Goal: Task Accomplishment & Management: Manage account settings

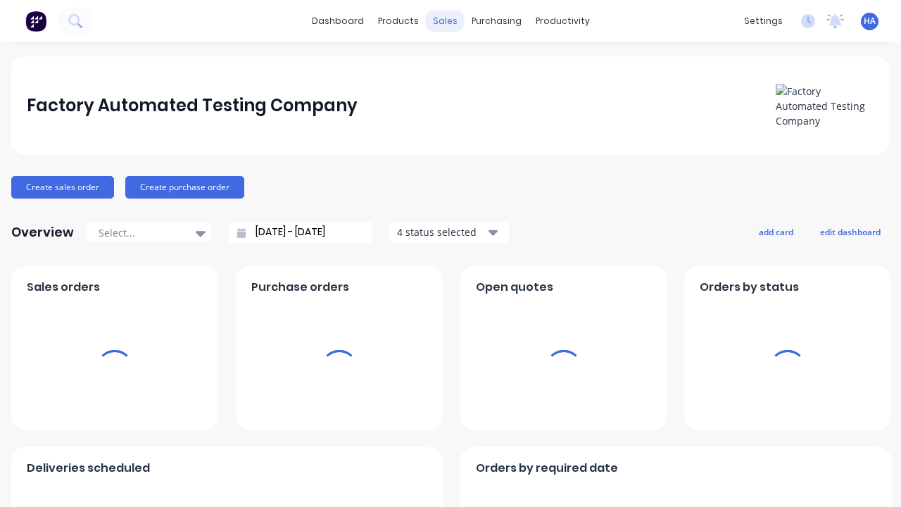
click at [445, 21] on div "sales" at bounding box center [445, 21] width 39 height 21
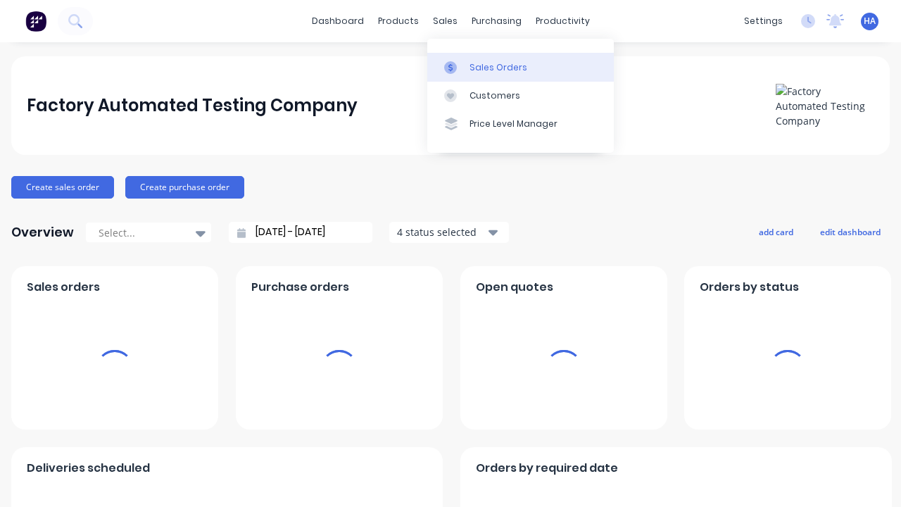
click at [520, 67] on link "Sales Orders" at bounding box center [520, 67] width 187 height 28
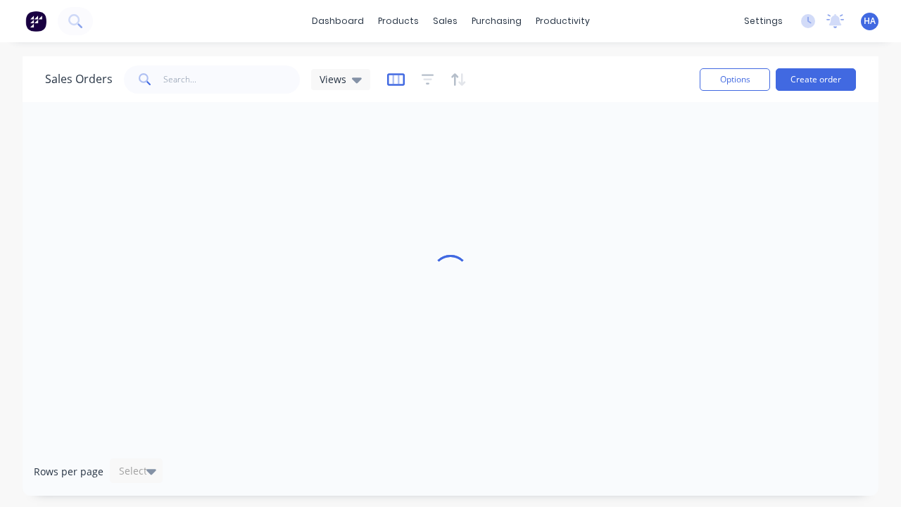
click at [394, 79] on icon "button" at bounding box center [396, 80] width 18 height 14
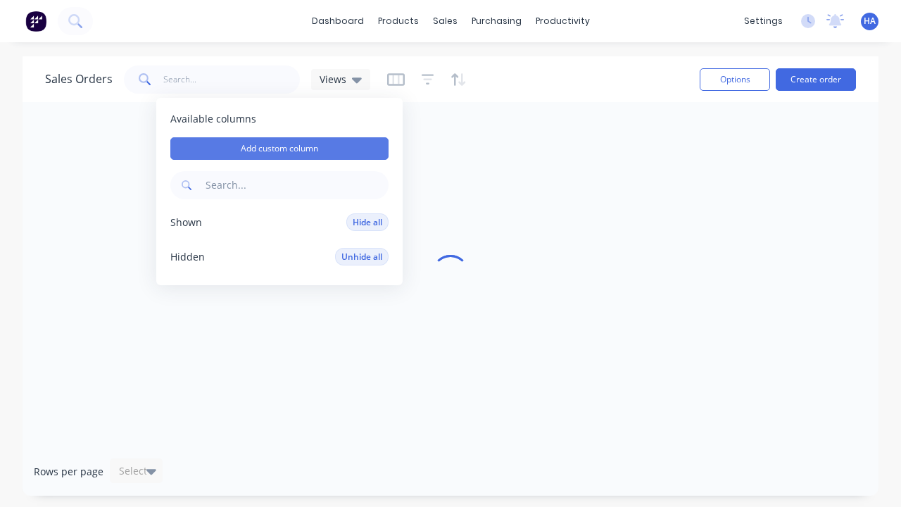
click at [280, 149] on button "Add custom column" at bounding box center [279, 148] width 218 height 23
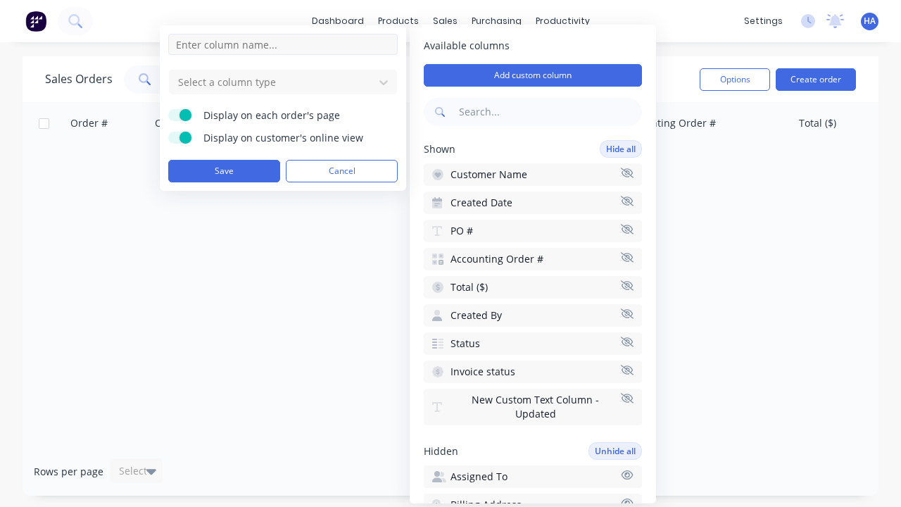
click at [283, 44] on input at bounding box center [283, 44] width 230 height 21
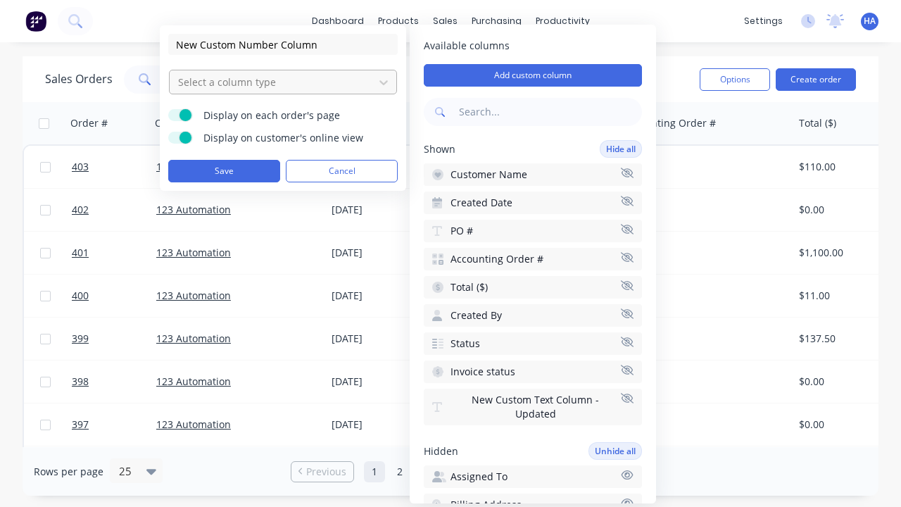
type input "New Custom Number Column"
click at [272, 82] on div at bounding box center [272, 82] width 190 height 18
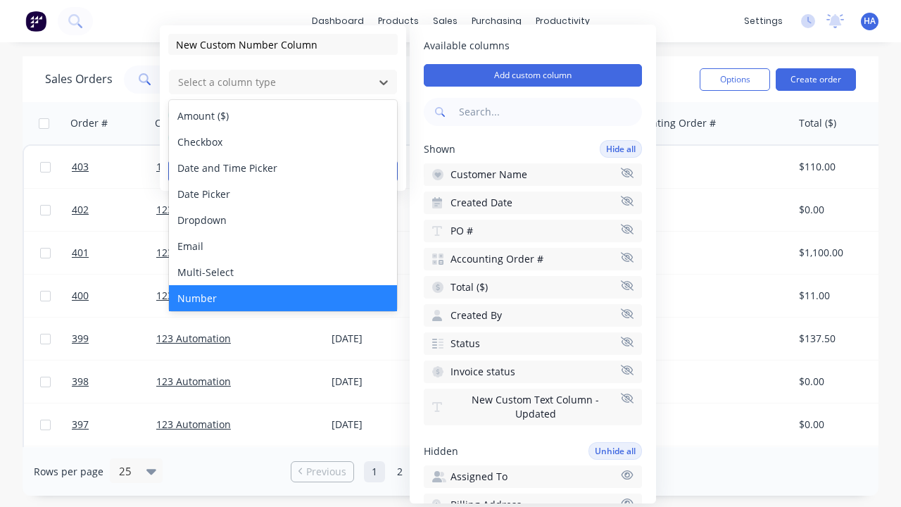
click at [283, 298] on div "Number" at bounding box center [283, 298] width 228 height 26
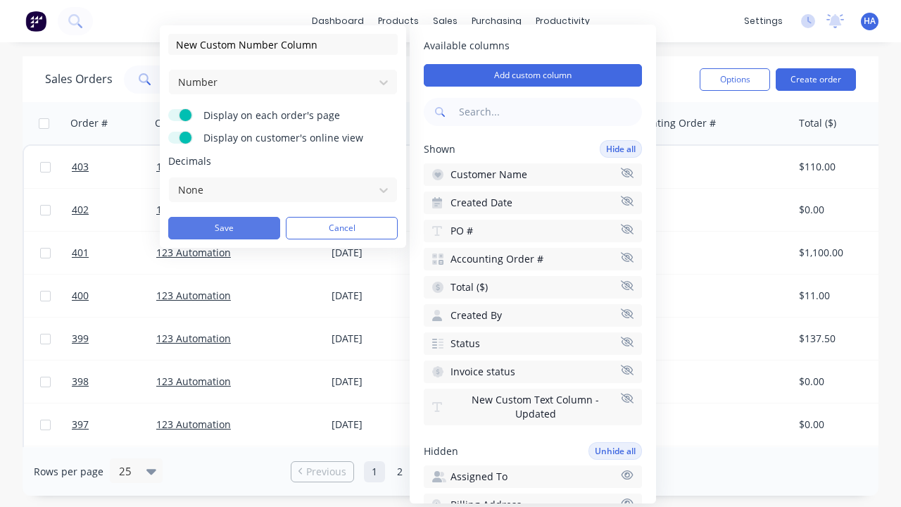
click at [224, 228] on button "Save" at bounding box center [224, 228] width 112 height 23
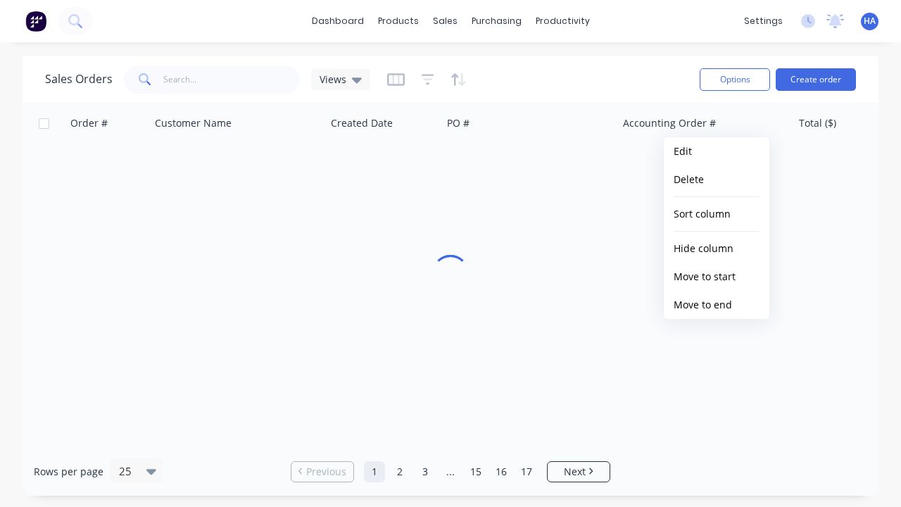
scroll to position [0, 938]
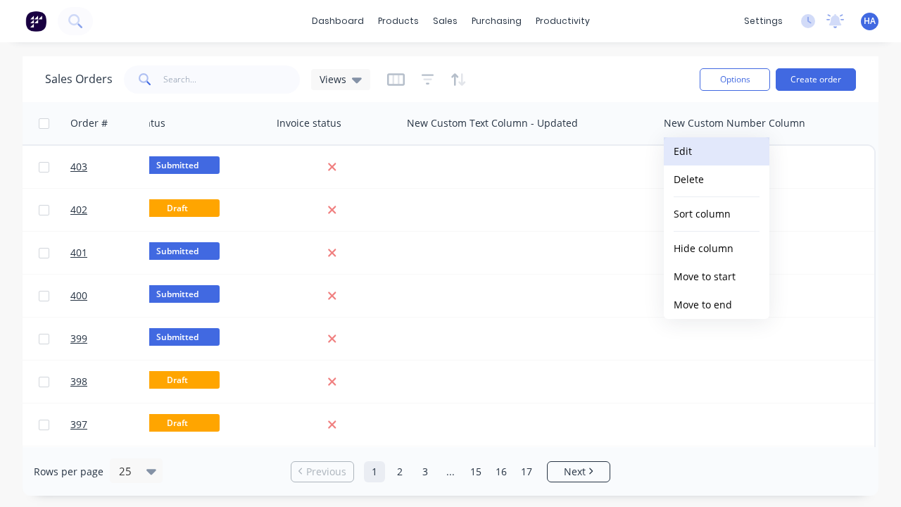
click at [717, 151] on button "Edit" at bounding box center [717, 151] width 106 height 28
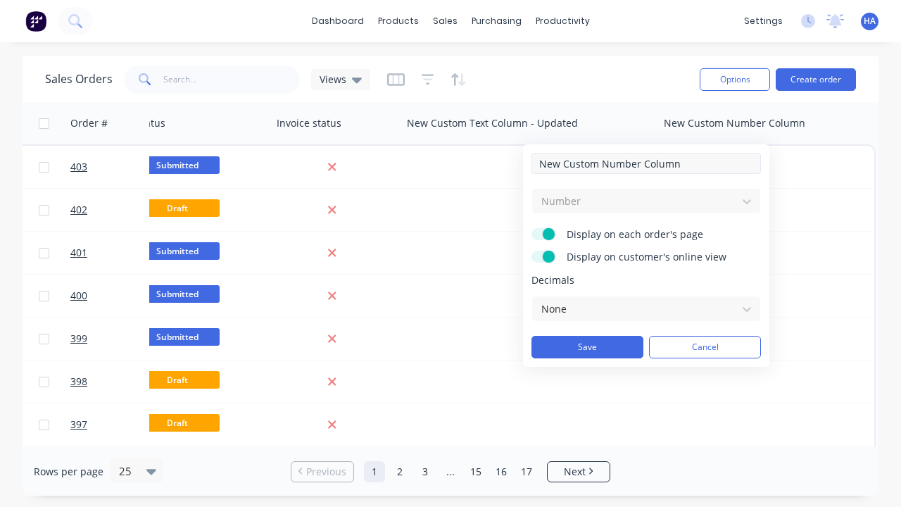
click at [646, 163] on input "New Custom Number Column" at bounding box center [647, 163] width 230 height 21
type input "New Custom Number Column - Updated"
click at [587, 347] on button "Save" at bounding box center [588, 347] width 112 height 23
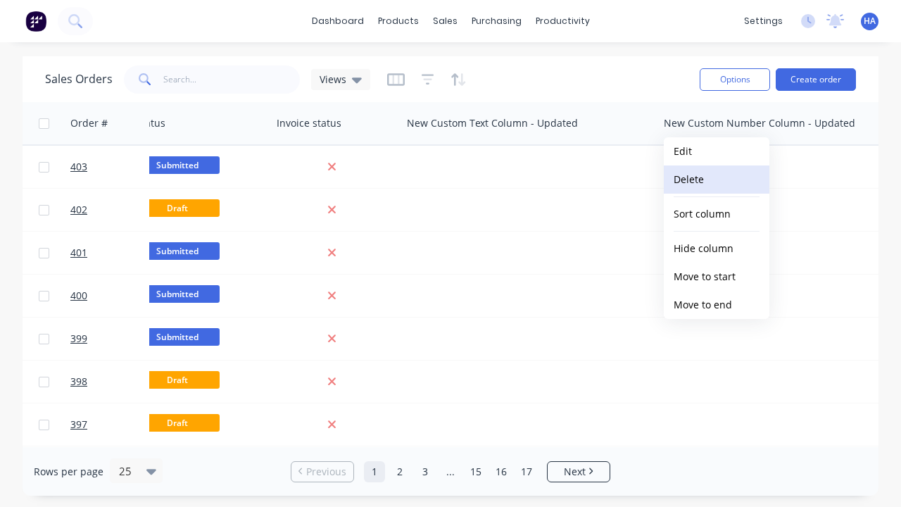
click at [717, 180] on button "Delete" at bounding box center [717, 179] width 106 height 28
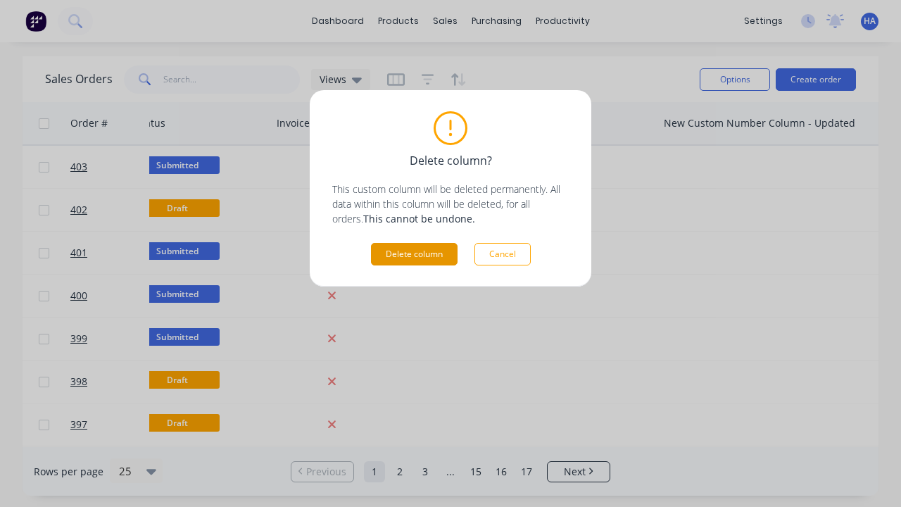
click at [414, 254] on button "Delete column" at bounding box center [414, 254] width 87 height 23
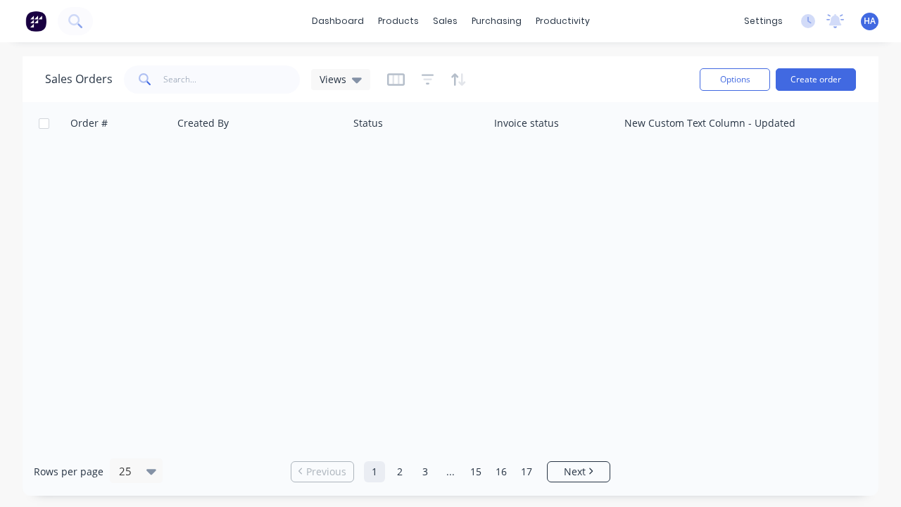
scroll to position [0, 720]
